Goal: Task Accomplishment & Management: Use online tool/utility

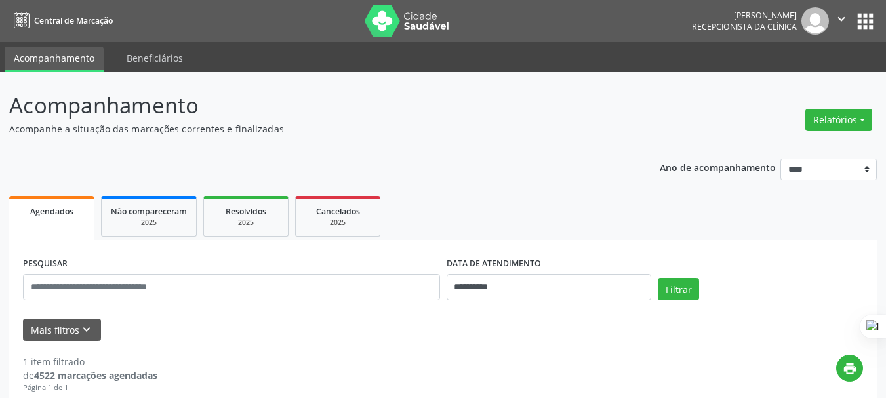
click at [830, 123] on button "Relatórios" at bounding box center [838, 120] width 67 height 22
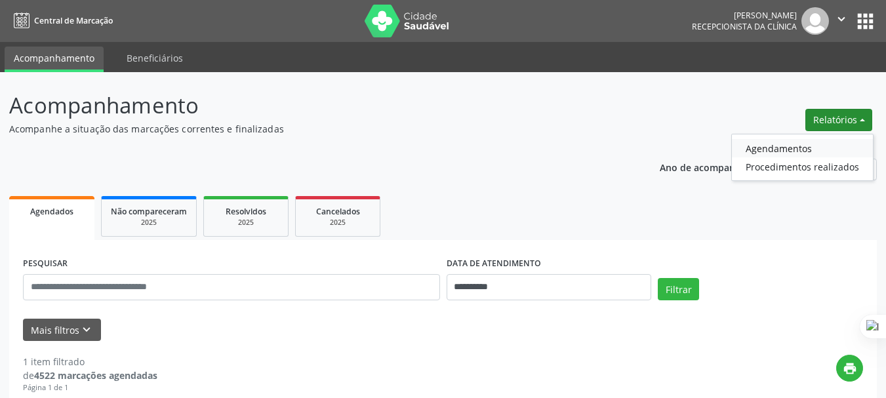
click at [771, 141] on link "Agendamentos" at bounding box center [802, 148] width 141 height 18
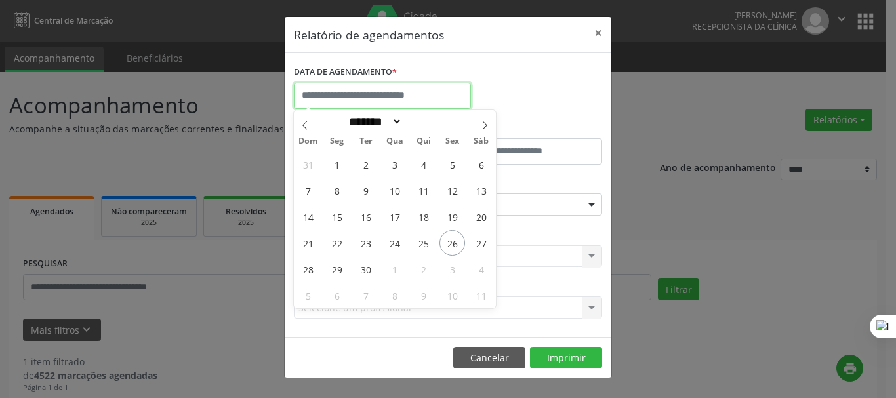
click at [383, 90] on input "text" at bounding box center [382, 96] width 177 height 26
click at [452, 241] on span "26" at bounding box center [452, 243] width 26 height 26
type input "**********"
click at [462, 241] on span "26" at bounding box center [452, 243] width 26 height 26
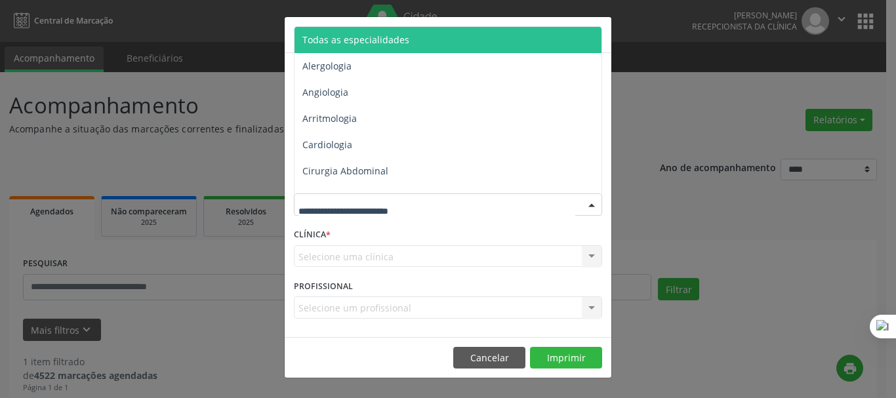
type input "*"
type input "*****"
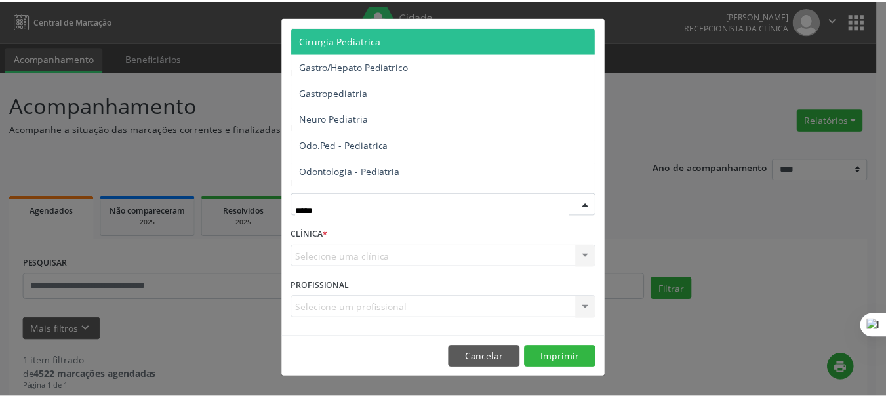
scroll to position [96, 0]
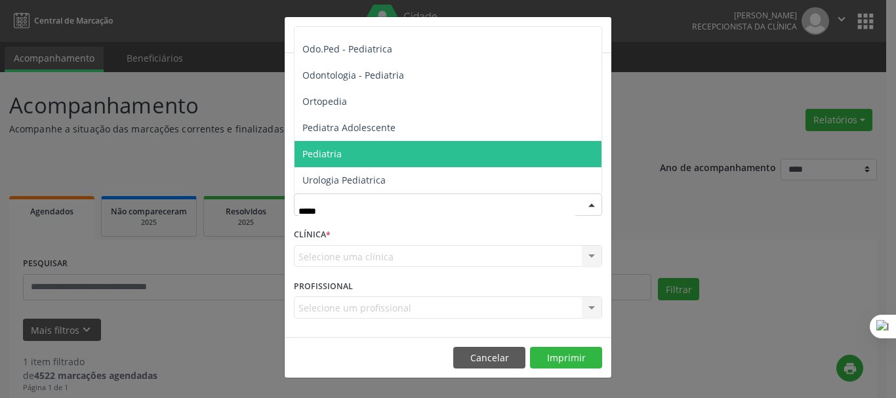
click at [353, 144] on span "Pediatria" at bounding box center [447, 154] width 307 height 26
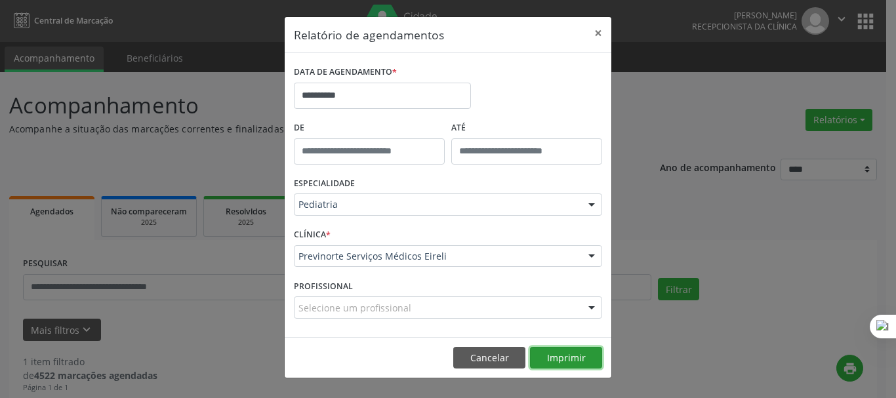
click at [563, 357] on button "Imprimir" at bounding box center [566, 358] width 72 height 22
click at [595, 39] on button "×" at bounding box center [598, 33] width 26 height 32
